Goal: Find specific page/section: Find specific page/section

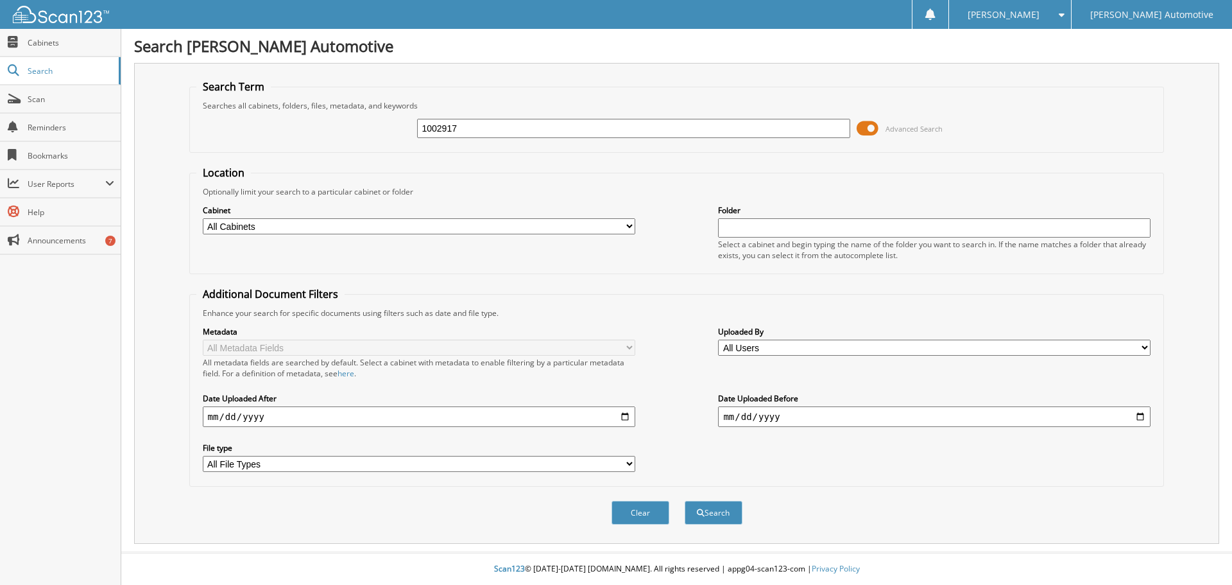
type input "1002917"
click at [685, 501] on button "Search" at bounding box center [714, 513] width 58 height 24
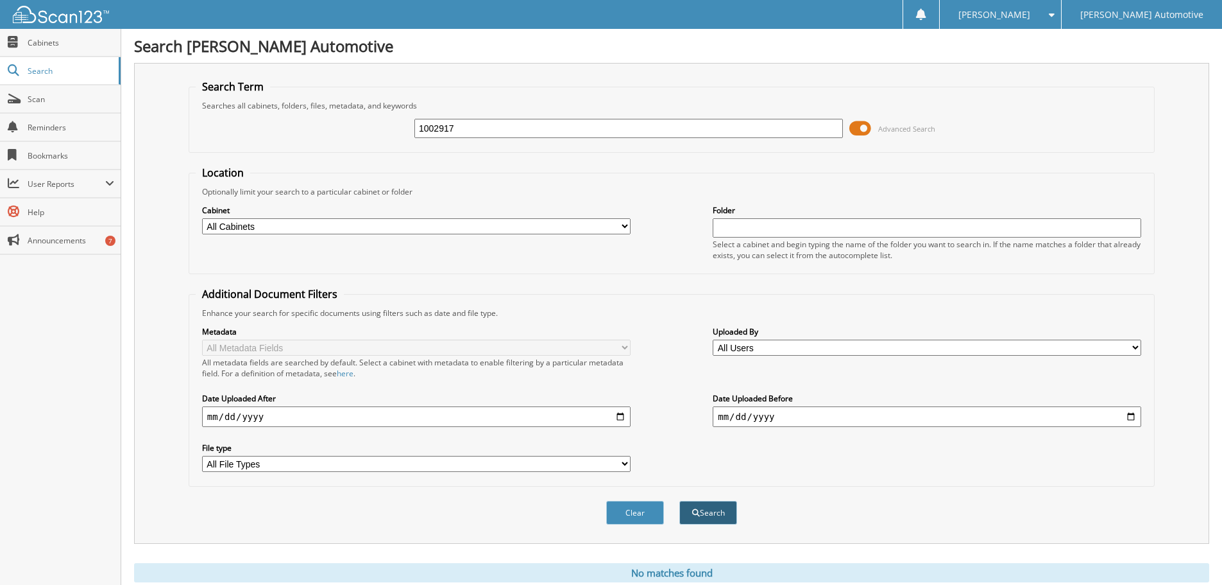
click at [712, 518] on button "Search" at bounding box center [709, 513] width 58 height 24
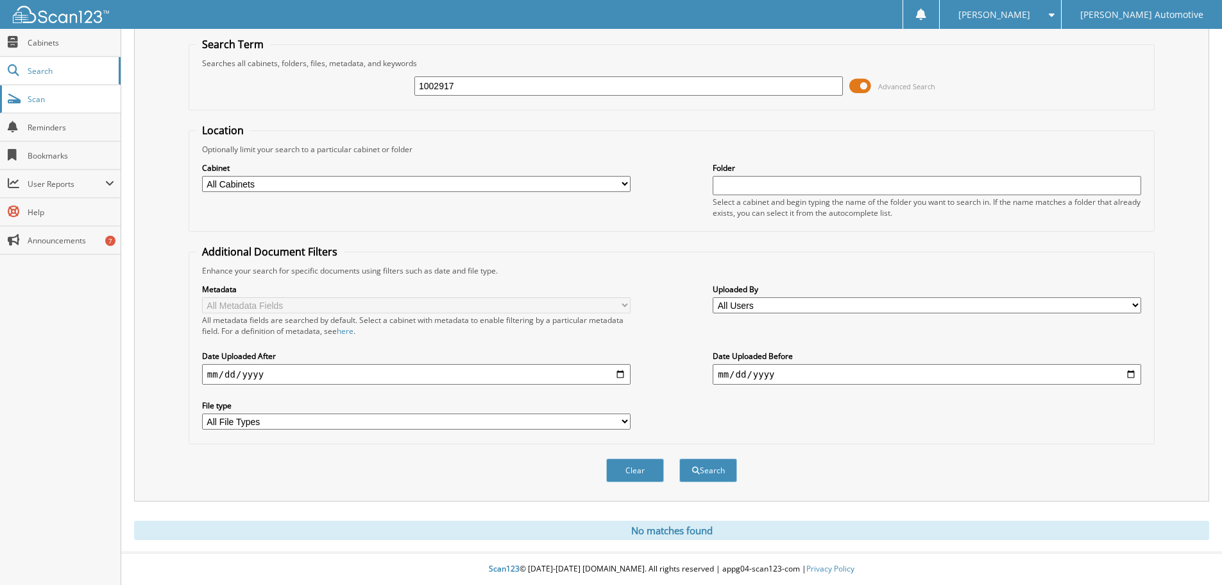
click at [59, 97] on span "Scan" at bounding box center [71, 99] width 87 height 11
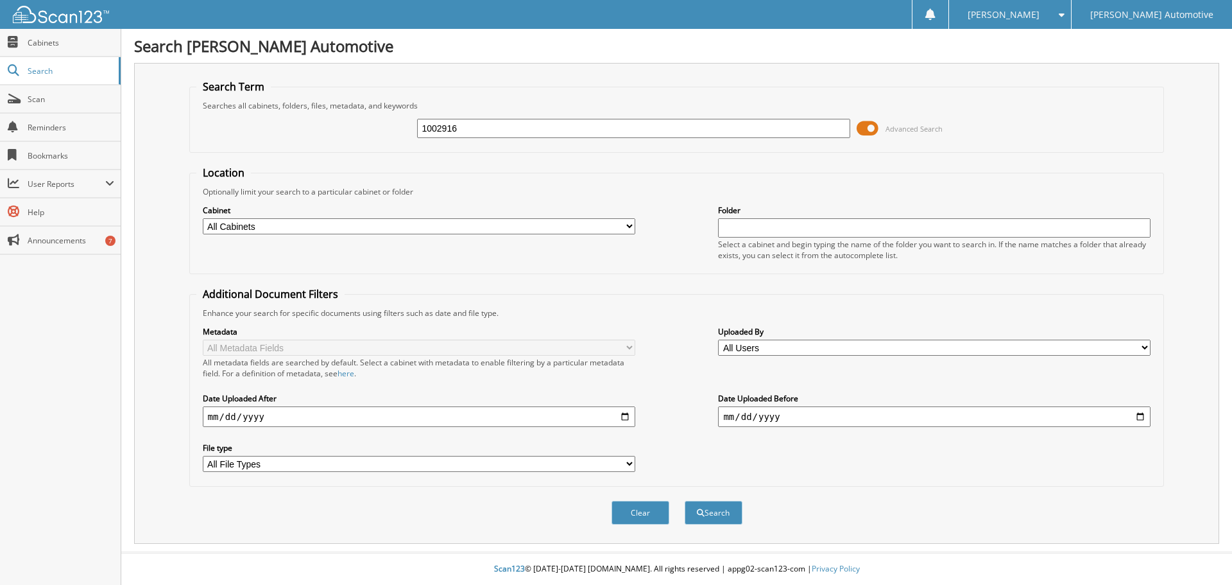
type input "1002916"
click at [685, 501] on button "Search" at bounding box center [714, 513] width 58 height 24
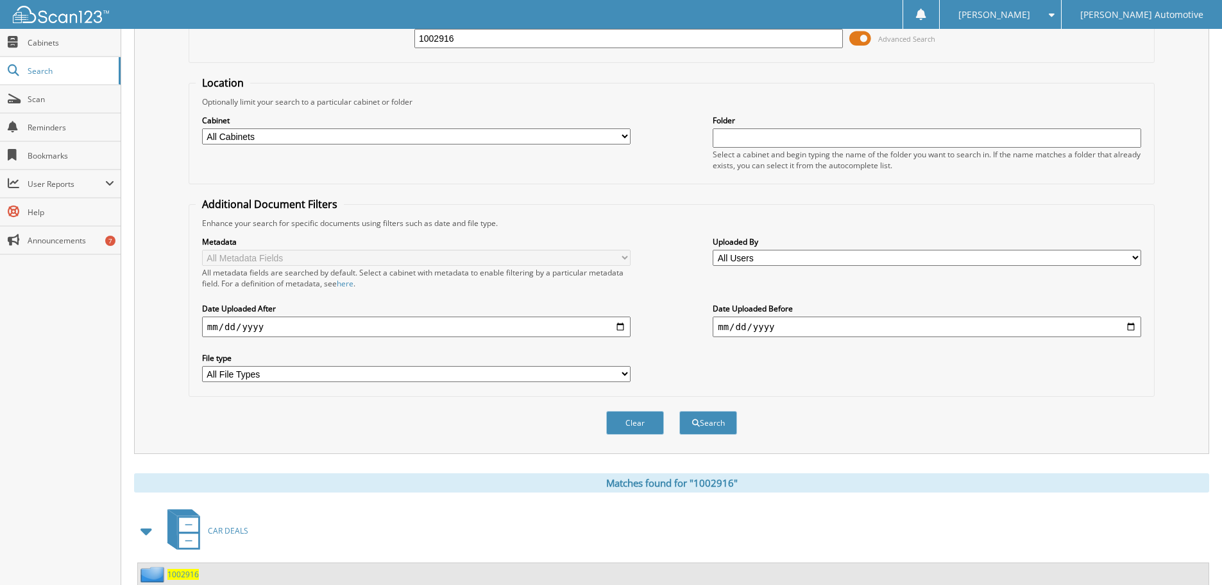
scroll to position [215, 0]
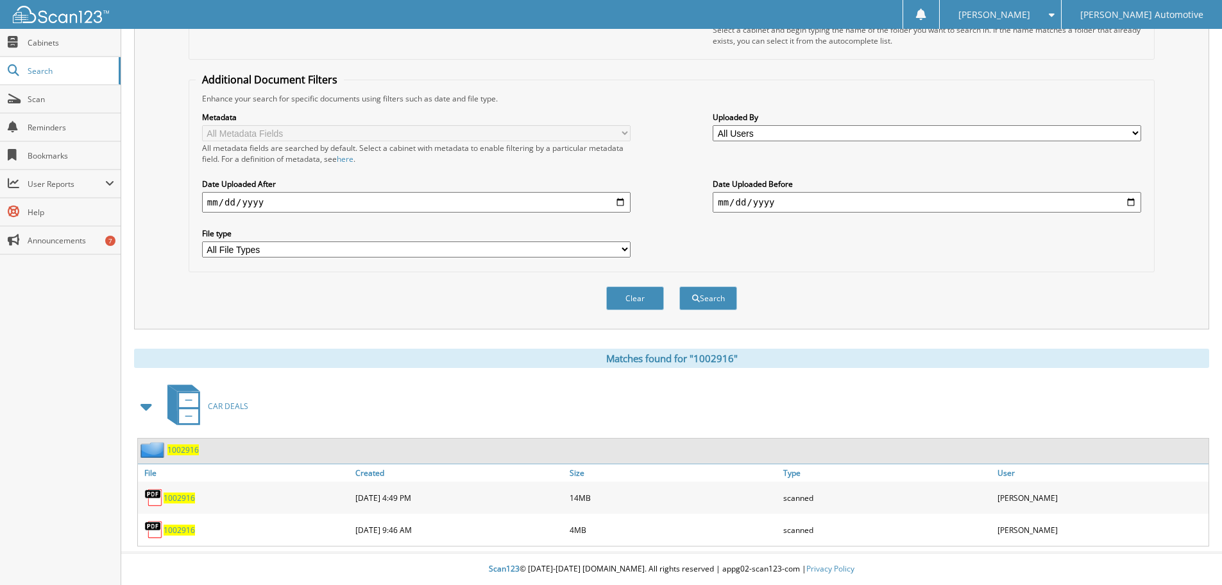
click at [183, 497] on span "1002916" at bounding box center [179, 497] width 31 height 11
